Goal: Information Seeking & Learning: Find specific fact

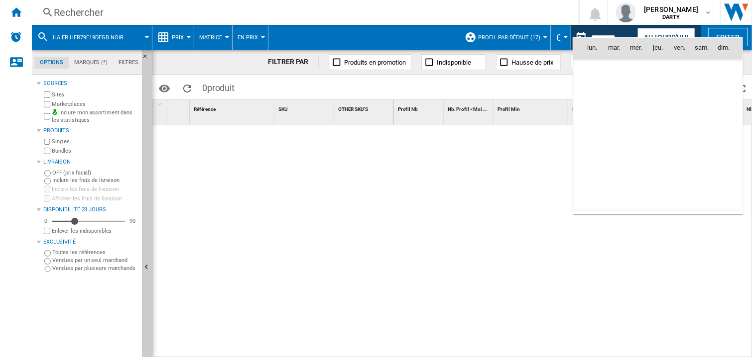
scroll to position [3035, 0]
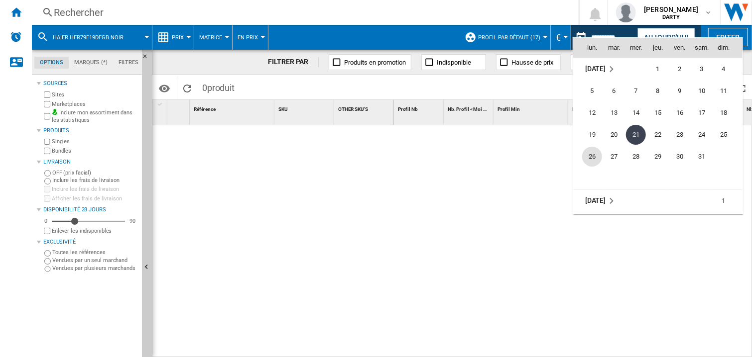
click at [590, 152] on span "26" at bounding box center [592, 157] width 20 height 20
type input "**********"
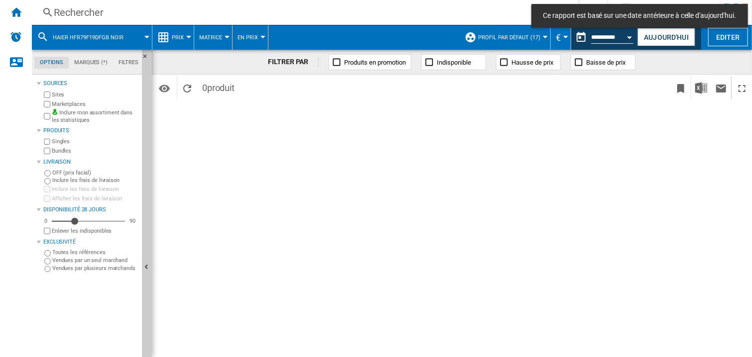
click at [89, 12] on div "Rechercher" at bounding box center [303, 12] width 499 height 14
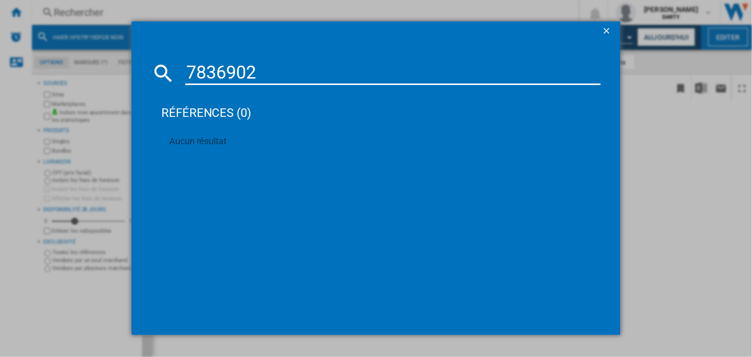
click at [249, 71] on input "7836902" at bounding box center [392, 73] width 415 height 24
paste input "906510"
type input "7906510"
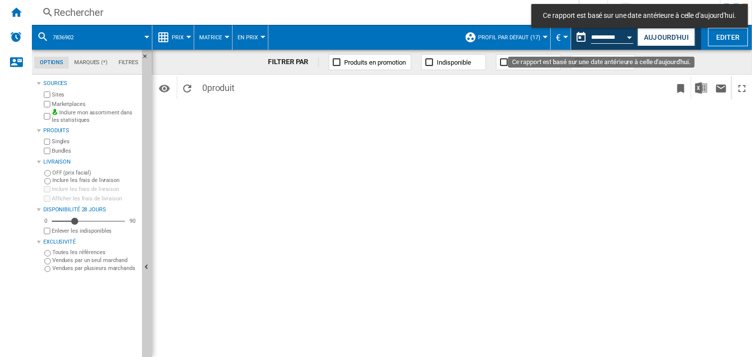
click at [630, 36] on div "Open calendar" at bounding box center [629, 37] width 5 height 2
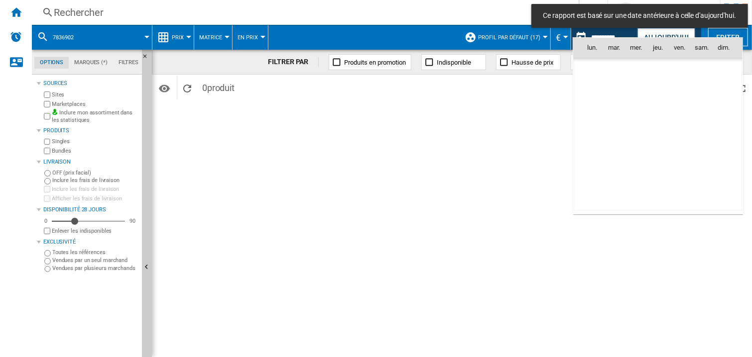
scroll to position [3035, 0]
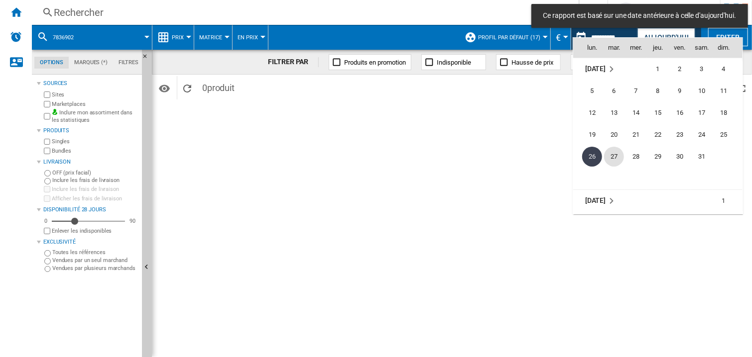
click at [606, 154] on span "27" at bounding box center [614, 157] width 20 height 20
type input "**********"
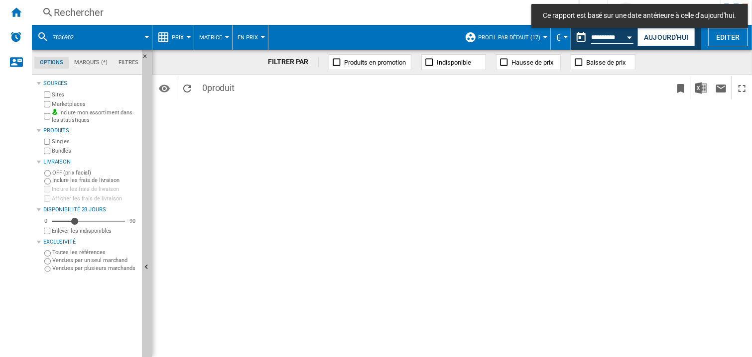
drag, startPoint x: 447, startPoint y: 161, endPoint x: 487, endPoint y: 48, distance: 119.7
click at [448, 154] on div "FILTRER PAR Produits en promotion Indisponible Hausse de prix Baisse de prix Id…" at bounding box center [452, 204] width 600 height 308
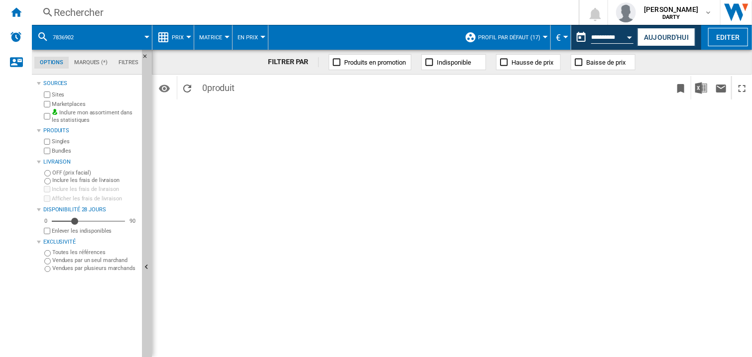
click at [511, 187] on div "FILTRER PAR Produits en promotion Indisponible Hausse de prix Baisse de prix Id…" at bounding box center [452, 204] width 600 height 308
click at [582, 151] on div "FILTRER PAR Produits en promotion Indisponible Hausse de prix Baisse de prix Id…" at bounding box center [452, 204] width 600 height 308
click at [74, 14] on div "Rechercher" at bounding box center [303, 12] width 499 height 14
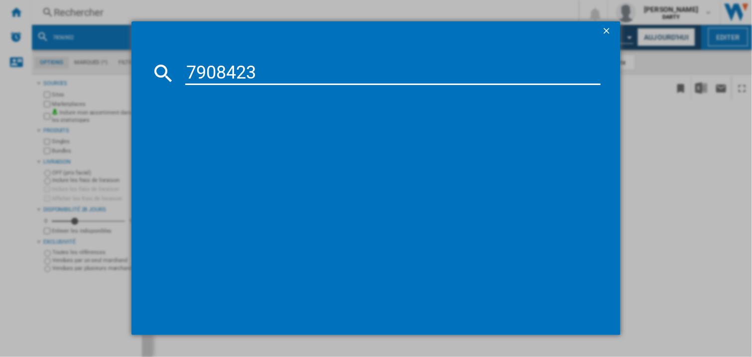
type input "7908423"
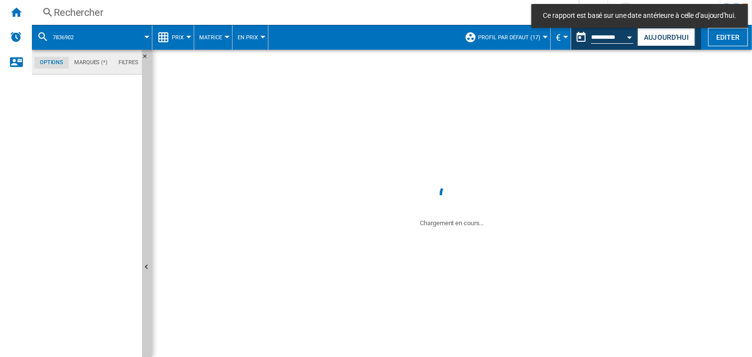
click at [71, 10] on div "Rechercher" at bounding box center [303, 12] width 499 height 14
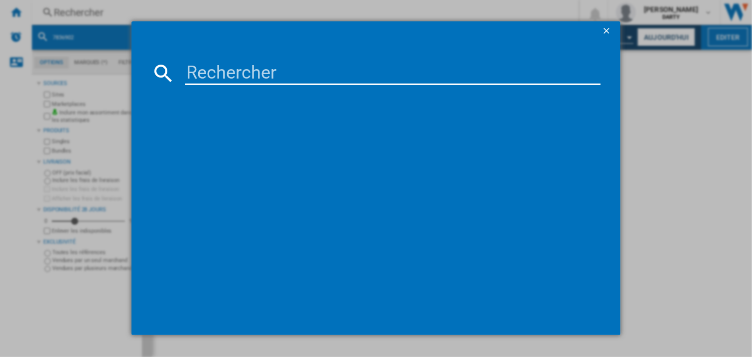
click at [201, 73] on input at bounding box center [392, 73] width 415 height 24
click at [207, 75] on input at bounding box center [392, 73] width 415 height 24
click at [206, 75] on input at bounding box center [392, 73] width 415 height 24
click at [199, 73] on input at bounding box center [392, 73] width 415 height 24
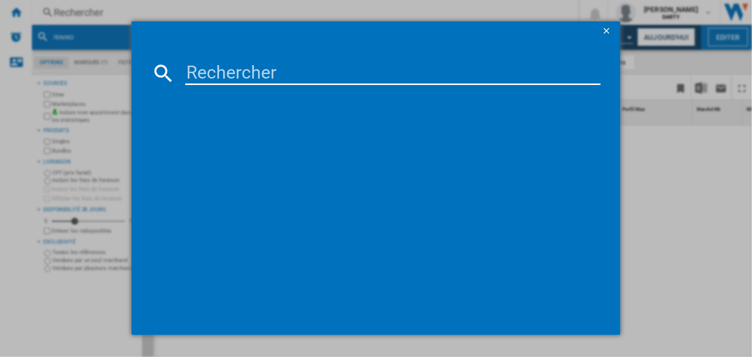
paste input "7908423"
type input "7908423"
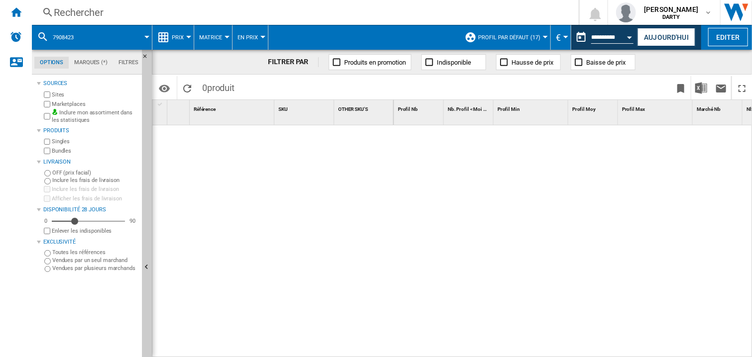
click at [630, 36] on div "Open calendar" at bounding box center [629, 37] width 5 height 2
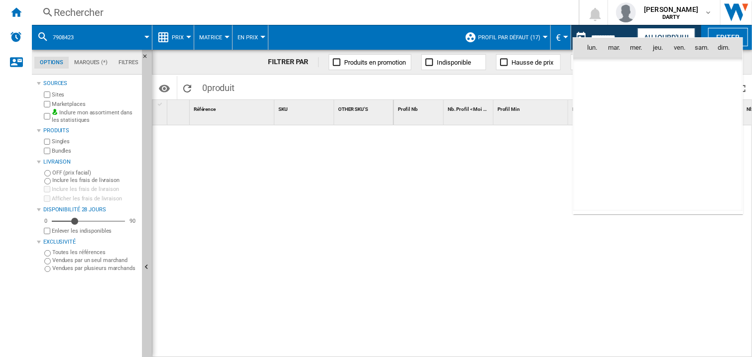
scroll to position [3035, 0]
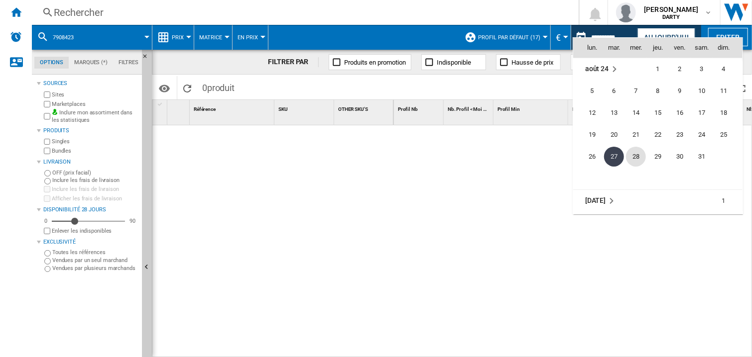
click at [632, 156] on span "28" at bounding box center [636, 157] width 20 height 20
type input "**********"
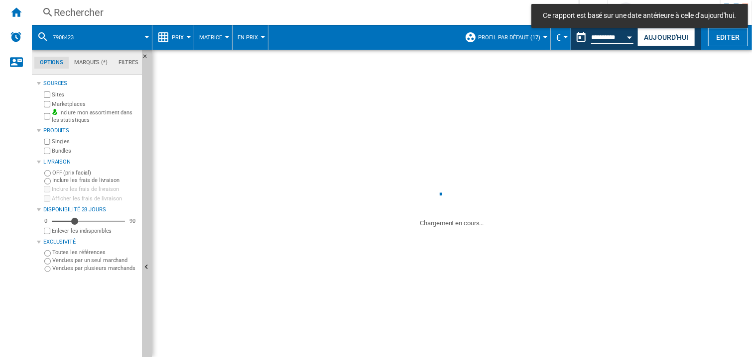
click at [73, 12] on div "Rechercher" at bounding box center [303, 12] width 499 height 14
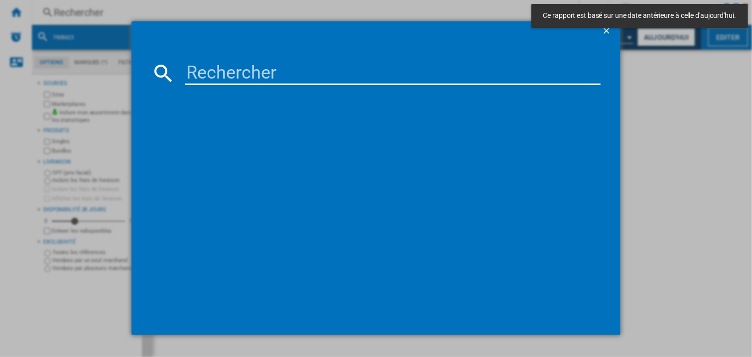
click at [199, 76] on input at bounding box center [392, 73] width 415 height 24
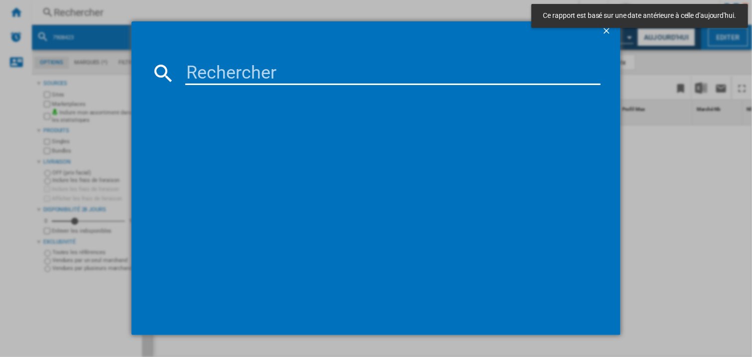
paste input "7926421"
type input "7926421"
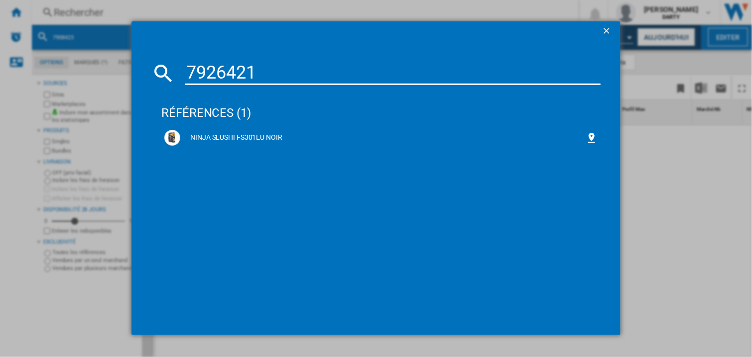
click at [232, 71] on input "7926421" at bounding box center [392, 73] width 415 height 24
click at [251, 132] on div "NINJA SLUSHI FS301EU NOIR" at bounding box center [380, 138] width 433 height 16
click at [246, 136] on div "NINJA SLUSHI FS301EU NOIR" at bounding box center [382, 138] width 405 height 10
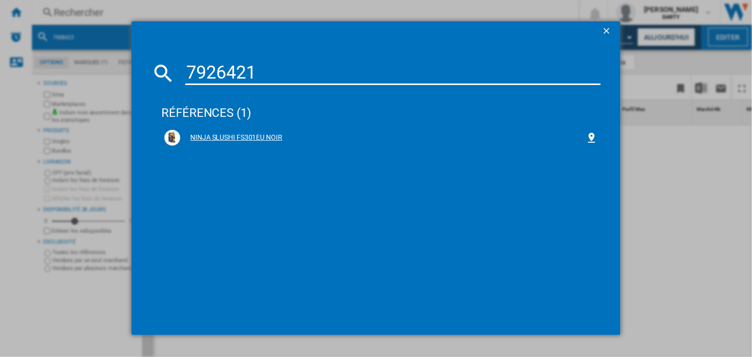
click at [246, 135] on div "NINJA SLUSHI FS301EU NOIR" at bounding box center [382, 138] width 405 height 10
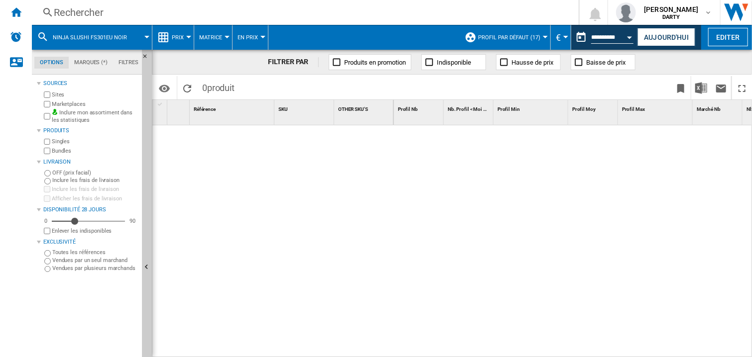
click at [435, 178] on div at bounding box center [573, 241] width 358 height 233
click at [99, 10] on div "Rechercher" at bounding box center [303, 12] width 499 height 14
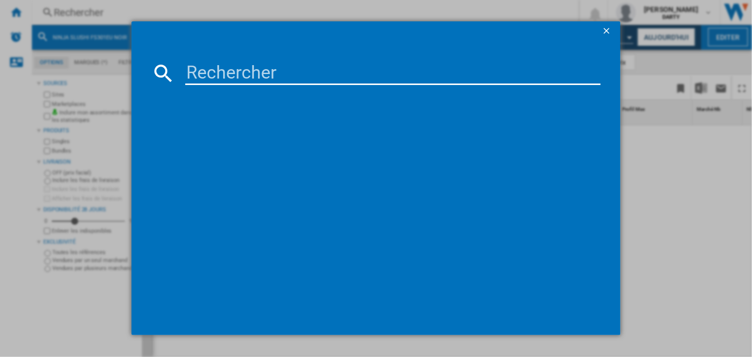
click at [198, 71] on input at bounding box center [392, 73] width 415 height 24
paste input "7890303"
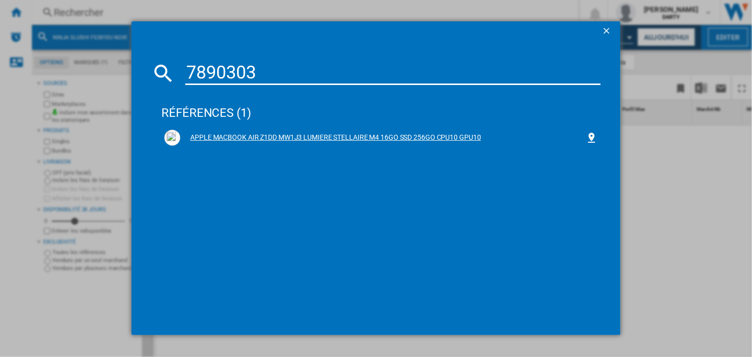
click at [257, 132] on div "APPLE MACBOOK AIR Z1DD MW1J3 LUMIERE STELLAIRE M4 16GO SSD 256GO CPU10 GPU10" at bounding box center [380, 138] width 433 height 16
click at [217, 70] on input "7890303" at bounding box center [392, 73] width 415 height 24
paste input "986459"
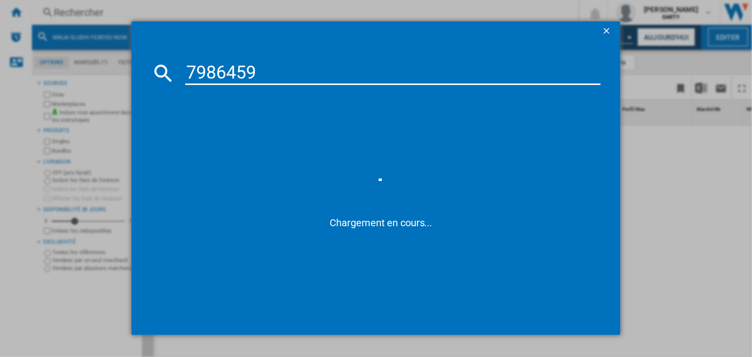
type input "7986459"
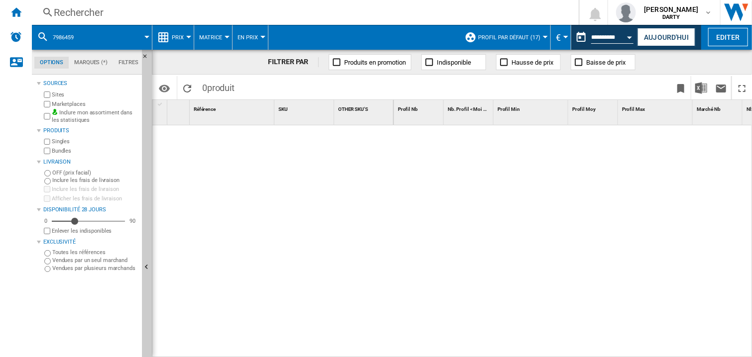
click at [540, 223] on div at bounding box center [573, 241] width 358 height 233
click at [631, 36] on div "Open calendar" at bounding box center [629, 37] width 5 height 2
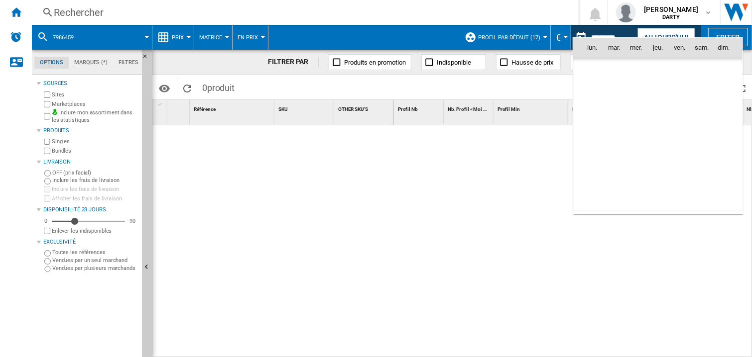
scroll to position [3035, 0]
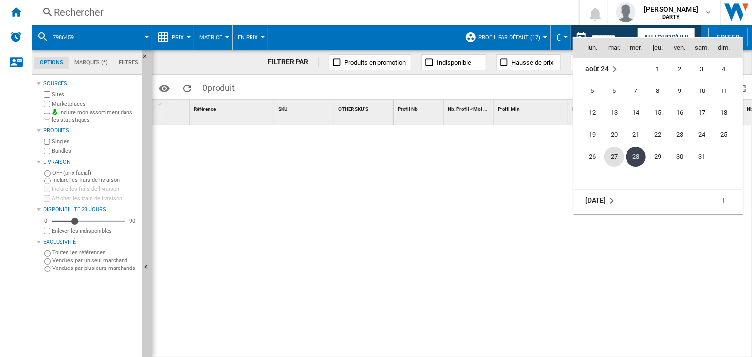
click at [612, 160] on span "27" at bounding box center [614, 157] width 20 height 20
type input "**********"
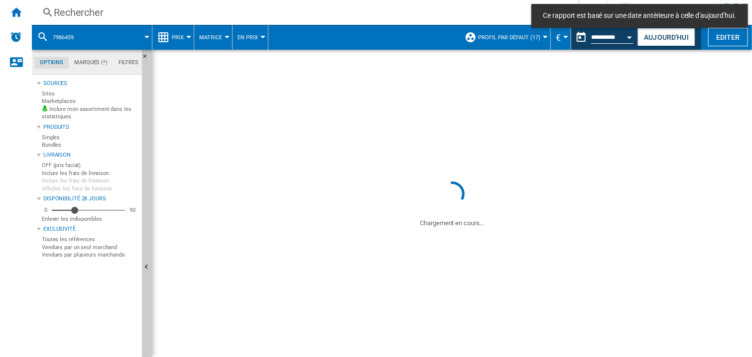
click at [68, 12] on div "Rechercher" at bounding box center [303, 12] width 499 height 14
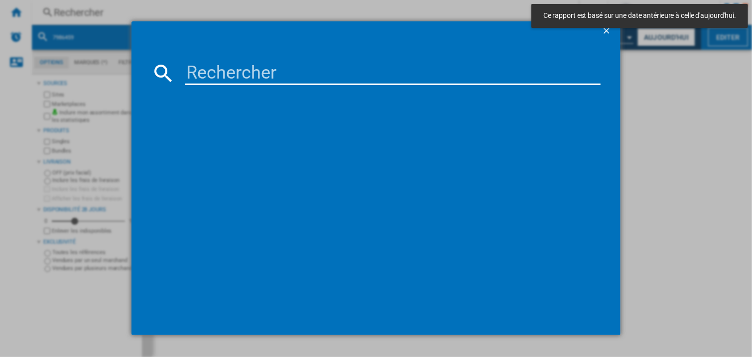
click at [213, 71] on input at bounding box center [392, 73] width 415 height 24
paste input "4994671"
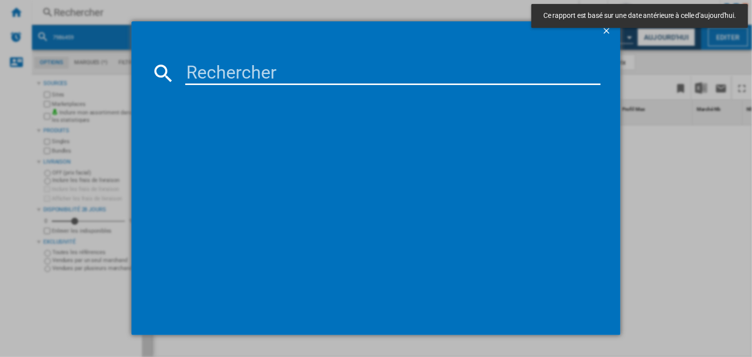
type input "4994671"
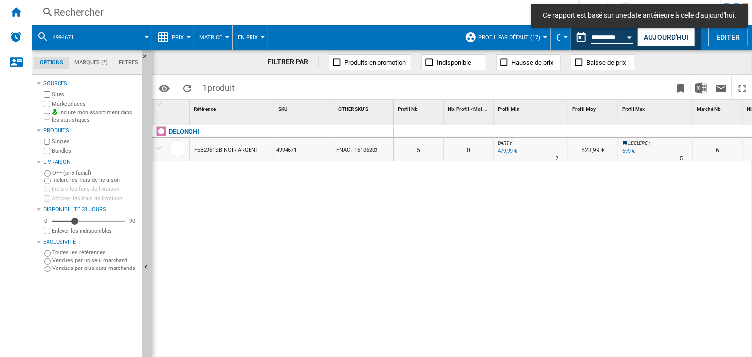
drag, startPoint x: 557, startPoint y: 233, endPoint x: 602, endPoint y: 160, distance: 85.2
click at [557, 231] on div "0 0 0 0 5 0 DARTY : 0.0 % 479,99 € % N/A 2 DARTY : 523,99 € LECLERC : +45.6 % 6…" at bounding box center [573, 241] width 358 height 233
click at [623, 128] on div at bounding box center [655, 132] width 75 height 12
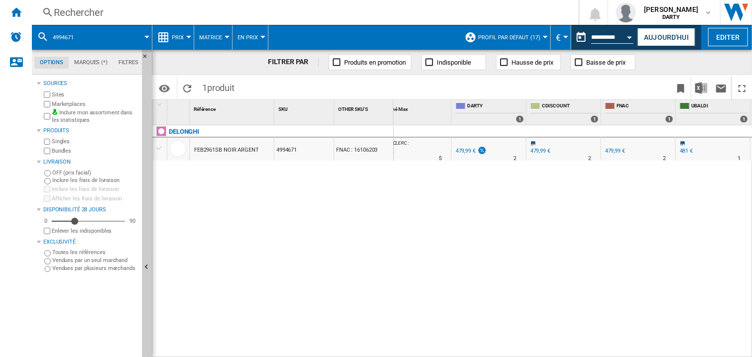
scroll to position [0, 473]
